Goal: Information Seeking & Learning: Learn about a topic

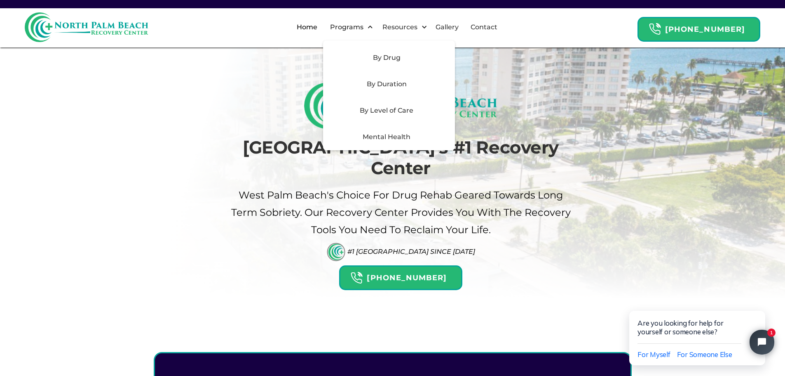
click at [382, 111] on div "By Level of Care" at bounding box center [386, 111] width 117 height 10
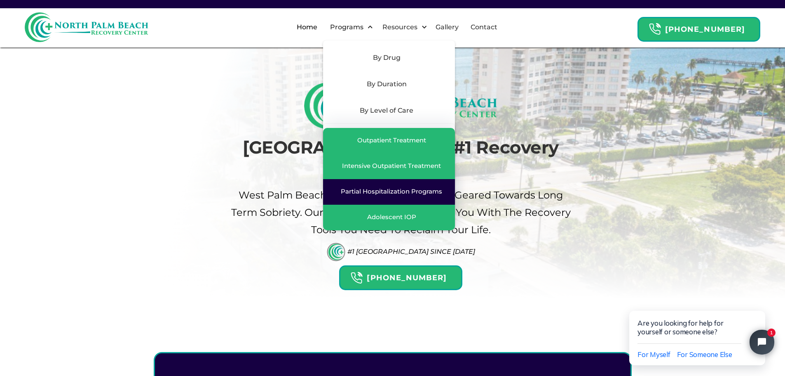
click at [387, 190] on div "Partial Hospitalization Programs" at bounding box center [391, 191] width 101 height 8
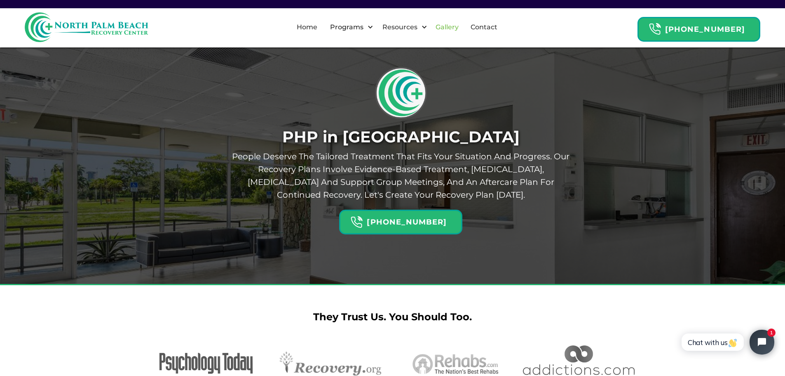
click at [456, 24] on link "Gallery" at bounding box center [447, 27] width 33 height 26
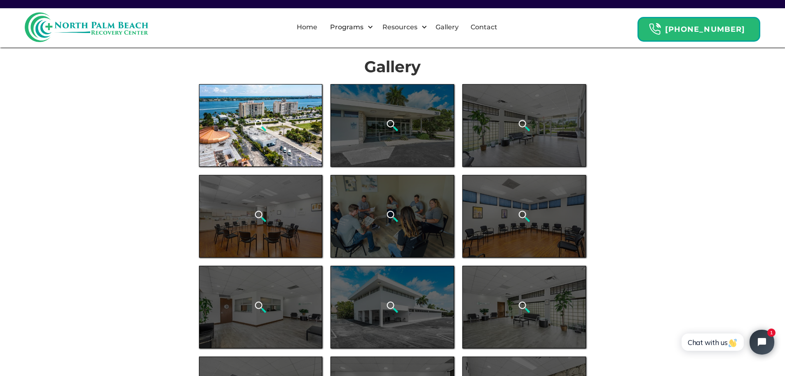
click at [261, 138] on div "open lightbox" at bounding box center [261, 125] width 124 height 82
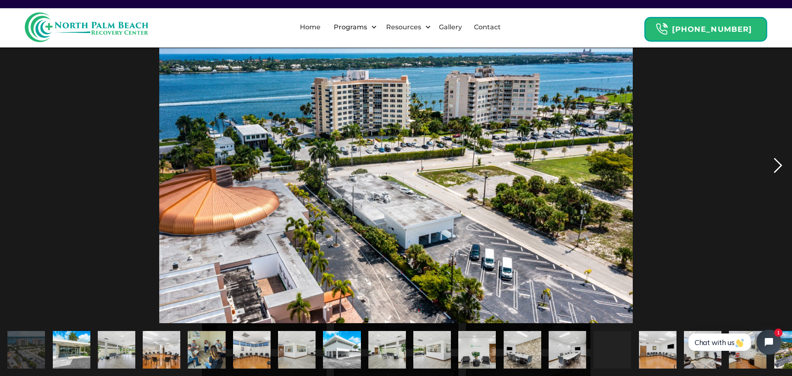
click at [772, 163] on div "next image" at bounding box center [778, 164] width 28 height 315
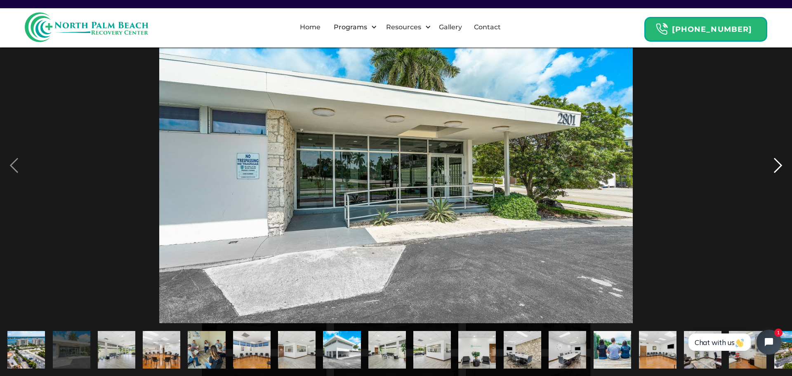
click at [772, 163] on div "next image" at bounding box center [778, 164] width 28 height 315
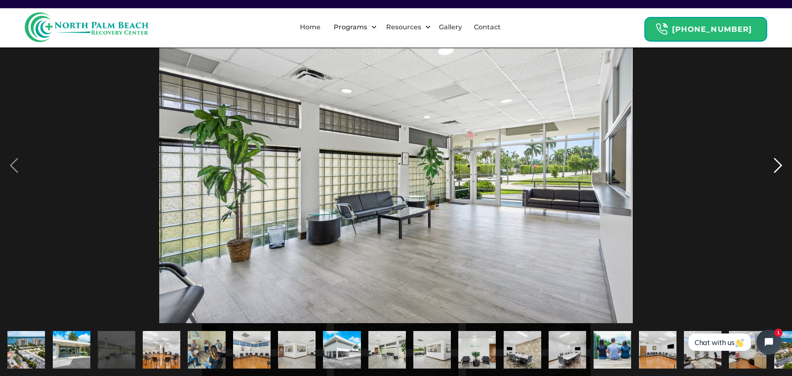
click at [772, 163] on div "next image" at bounding box center [778, 164] width 28 height 315
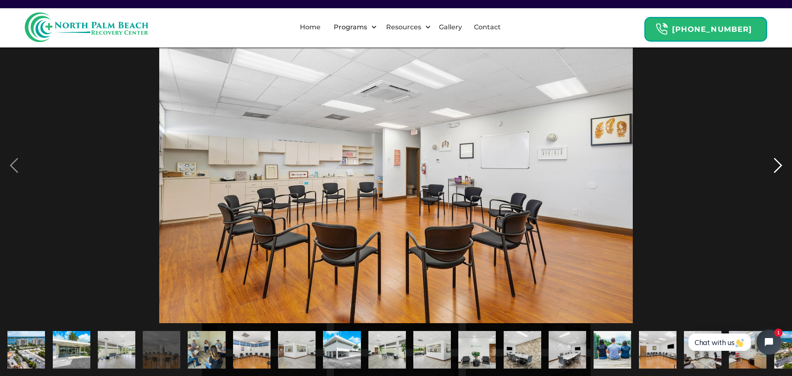
click at [773, 163] on div "next image" at bounding box center [778, 164] width 28 height 315
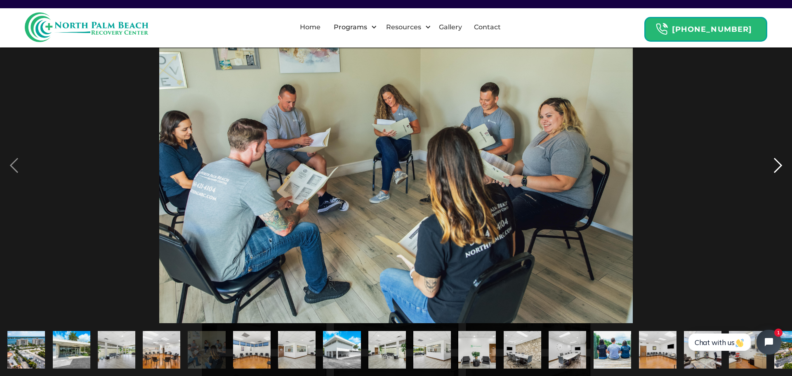
click at [776, 165] on div "next image" at bounding box center [778, 164] width 28 height 315
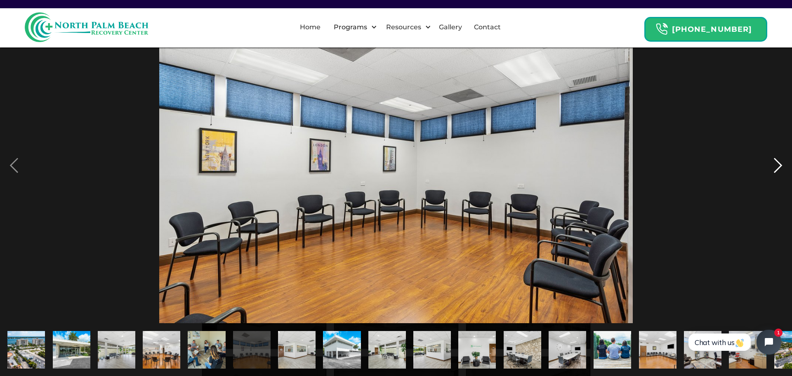
click at [776, 165] on div "next image" at bounding box center [778, 164] width 28 height 315
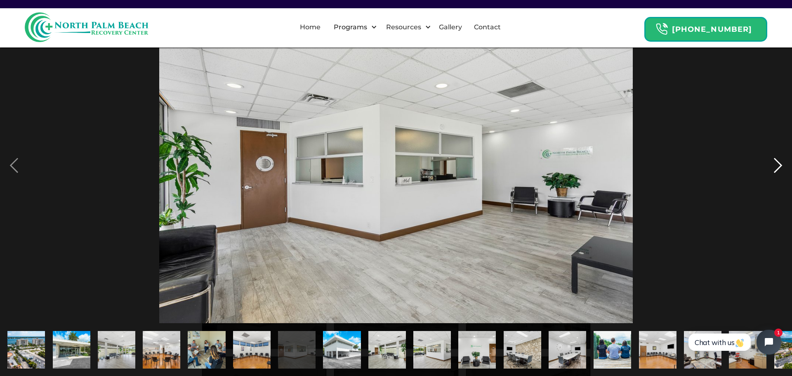
click at [776, 165] on div "next image" at bounding box center [778, 164] width 28 height 315
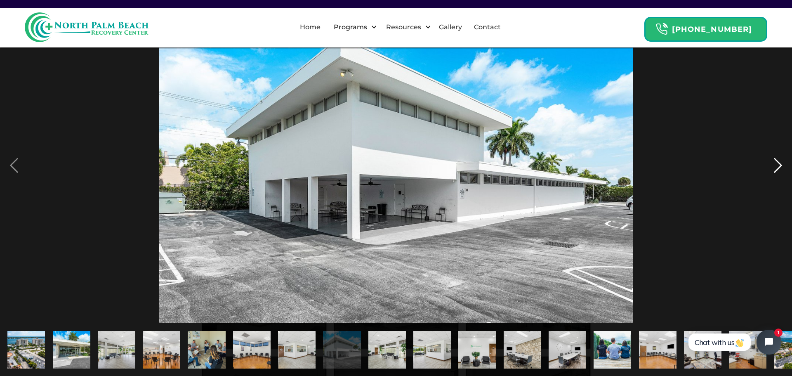
click at [774, 159] on div "next image" at bounding box center [778, 164] width 28 height 315
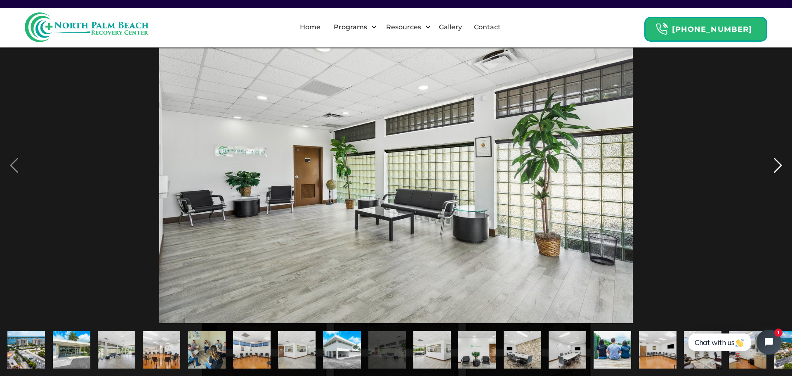
click at [774, 160] on div "next image" at bounding box center [778, 164] width 28 height 315
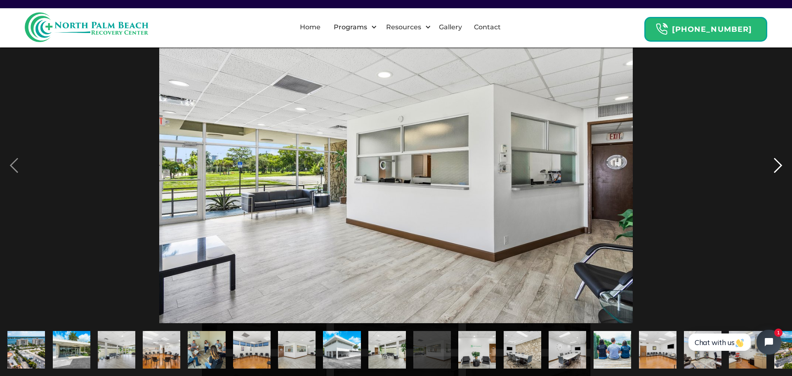
click at [774, 160] on div "next image" at bounding box center [778, 164] width 28 height 315
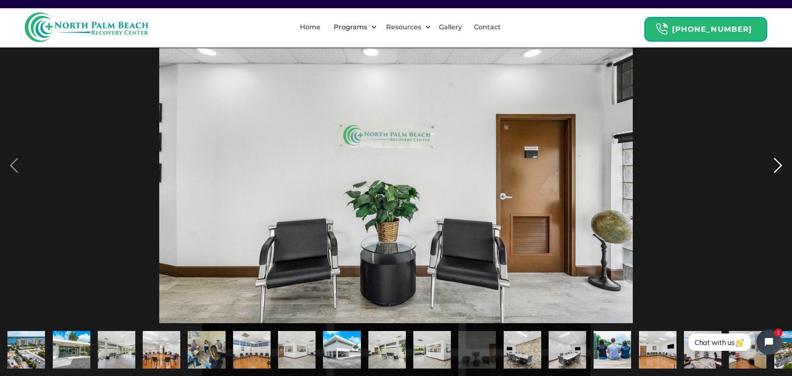
click at [774, 160] on div "next image" at bounding box center [778, 164] width 28 height 315
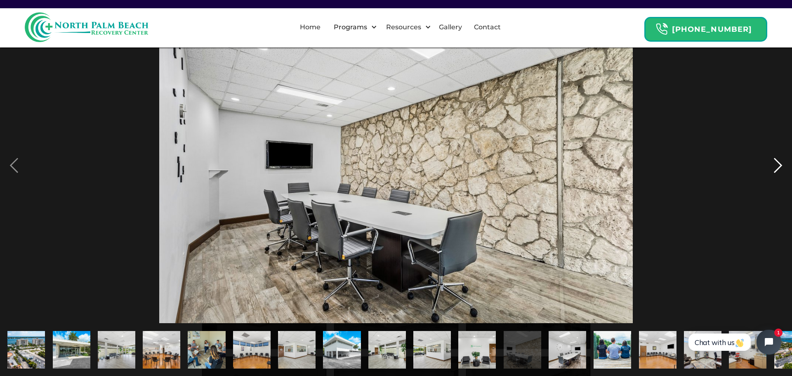
click at [774, 160] on div "next image" at bounding box center [778, 164] width 28 height 315
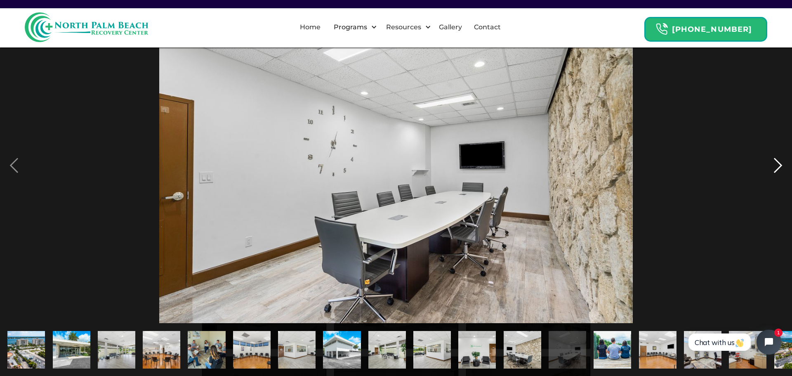
click at [774, 160] on div "next image" at bounding box center [778, 164] width 28 height 315
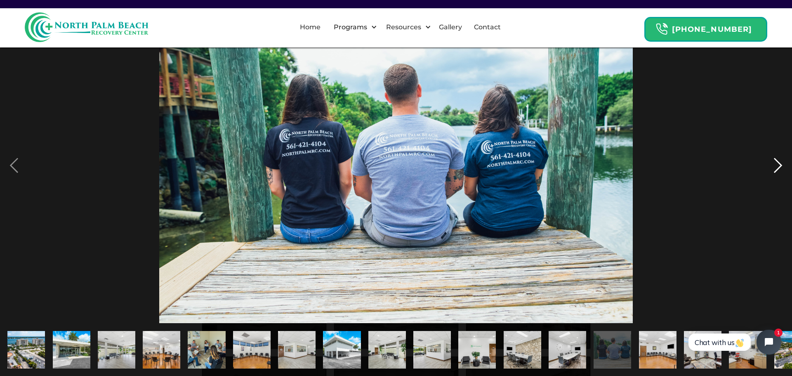
click at [774, 160] on div "next image" at bounding box center [778, 164] width 28 height 315
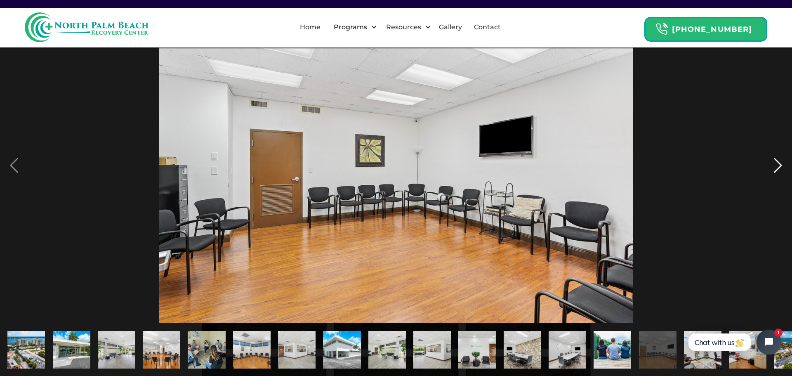
click at [774, 160] on div "next image" at bounding box center [778, 164] width 28 height 315
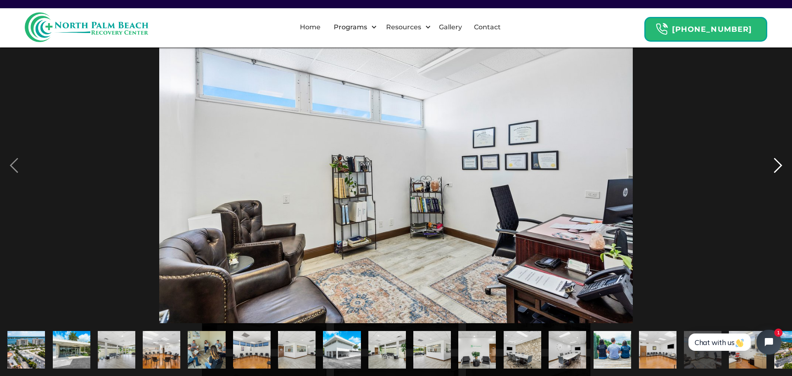
click at [774, 160] on div "next image" at bounding box center [778, 164] width 28 height 315
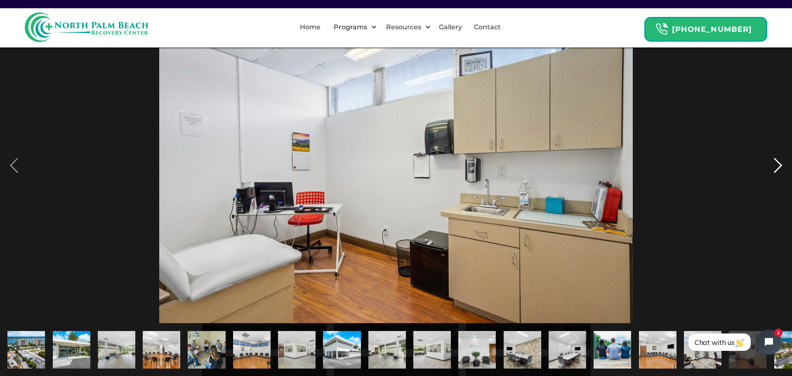
click at [774, 160] on div "next image" at bounding box center [778, 164] width 28 height 315
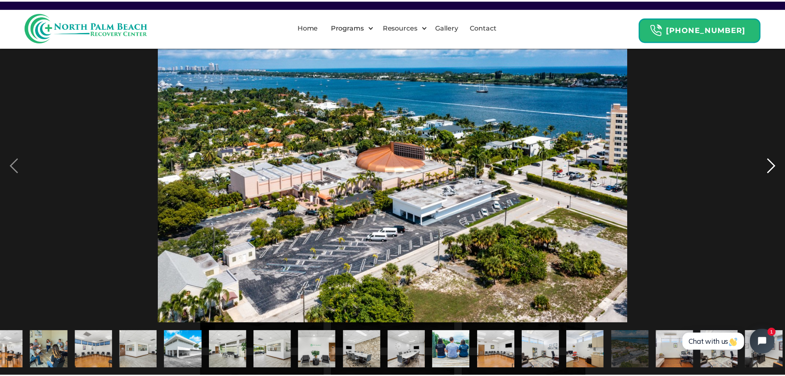
scroll to position [0, 162]
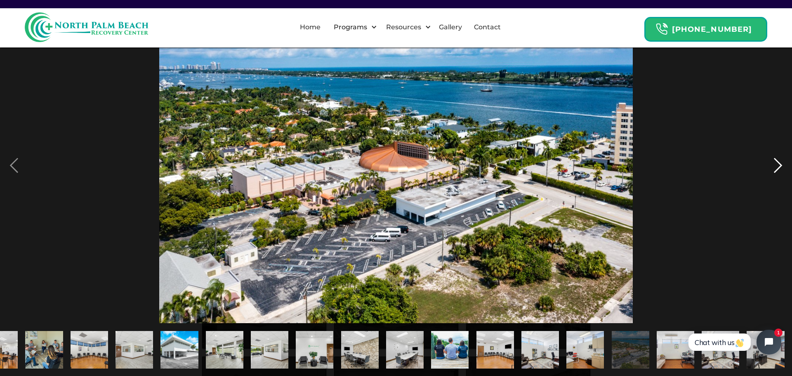
click at [774, 160] on div "next image" at bounding box center [778, 164] width 28 height 315
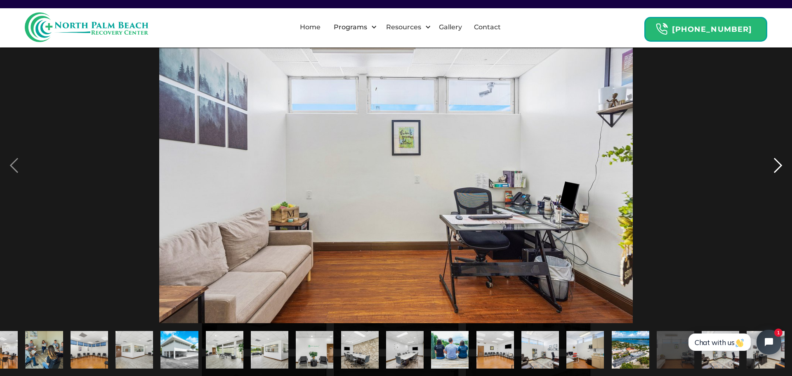
click at [774, 160] on div "next image" at bounding box center [778, 164] width 28 height 315
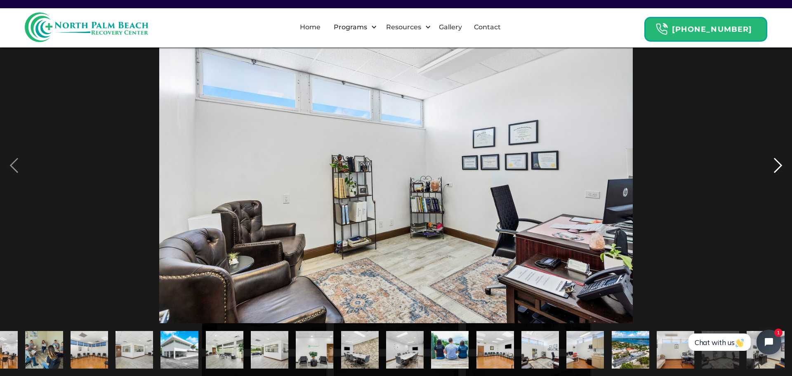
click at [774, 160] on div "next image" at bounding box center [778, 164] width 28 height 315
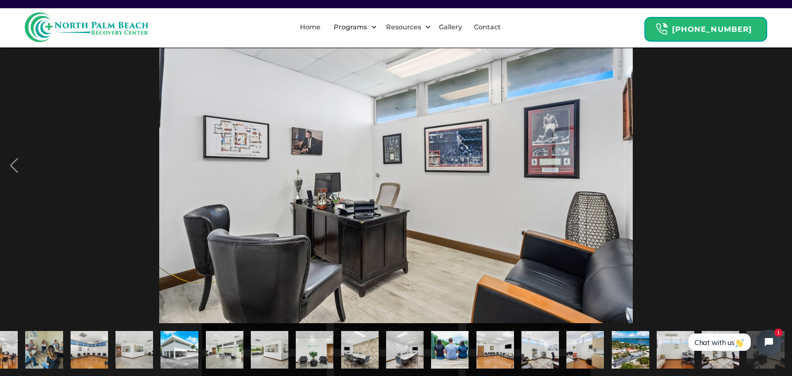
click at [774, 160] on div "next image" at bounding box center [778, 164] width 28 height 315
drag, startPoint x: 765, startPoint y: 191, endPoint x: 745, endPoint y: 202, distance: 22.3
click at [764, 191] on div "next image" at bounding box center [778, 164] width 28 height 315
click at [444, 349] on img "show item 14 of 21" at bounding box center [450, 350] width 56 height 38
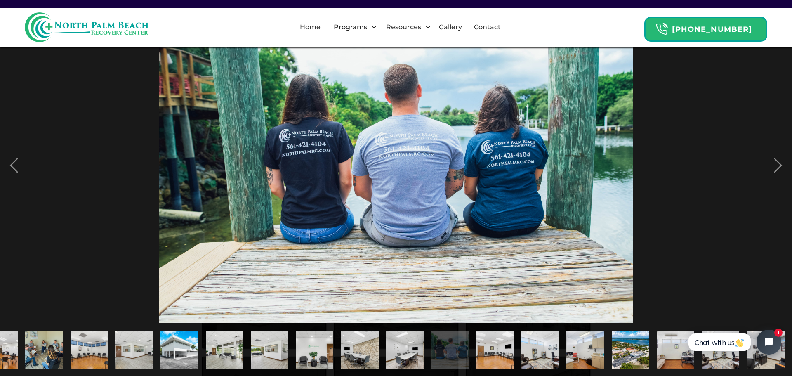
click at [724, 124] on div at bounding box center [396, 164] width 792 height 315
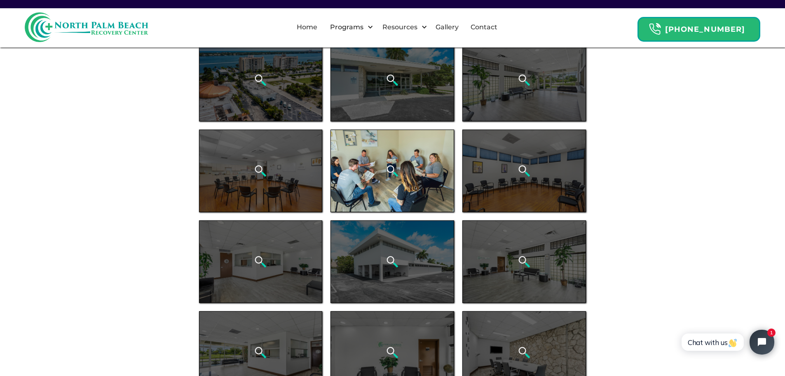
scroll to position [0, 0]
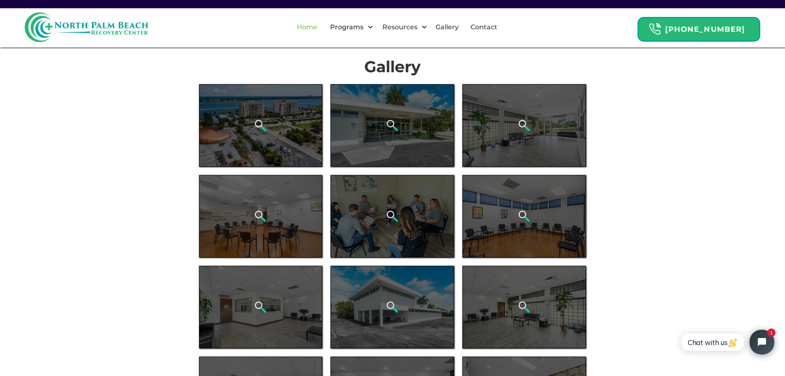
click at [322, 25] on link "Home" at bounding box center [307, 27] width 31 height 26
